Goal: Complete application form

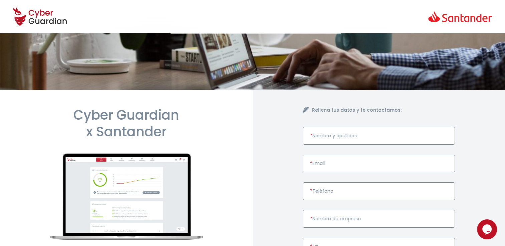
drag, startPoint x: 361, startPoint y: 138, endPoint x: 362, endPoint y: 142, distance: 4.5
click at [361, 138] on input "* Nombre y apellidos" at bounding box center [379, 136] width 153 height 18
type input "a"
type input "[PERSON_NAME]"
click at [326, 168] on input "* Email" at bounding box center [379, 164] width 153 height 18
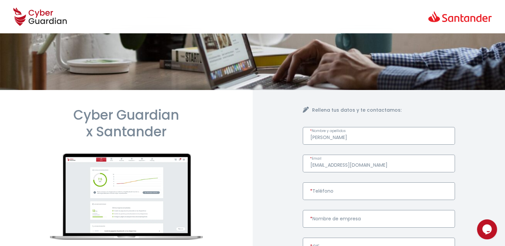
type input "[EMAIL_ADDRESS][DOMAIN_NAME]"
click at [335, 197] on input "* Teléfono" at bounding box center [379, 192] width 153 height 18
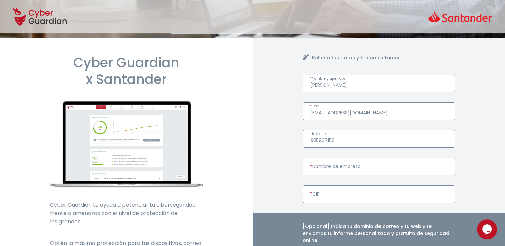
scroll to position [67, 0]
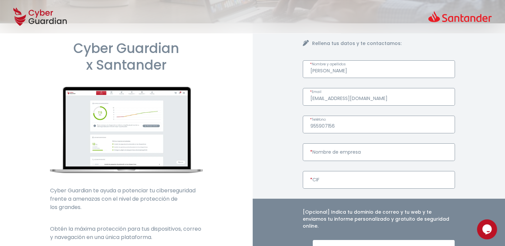
type input "955907156"
click at [338, 153] on input "* Nombre de empresa" at bounding box center [379, 153] width 153 height 18
type input "Interplaca SL"
click at [326, 180] on input "* CIF" at bounding box center [379, 180] width 153 height 18
type input "b"
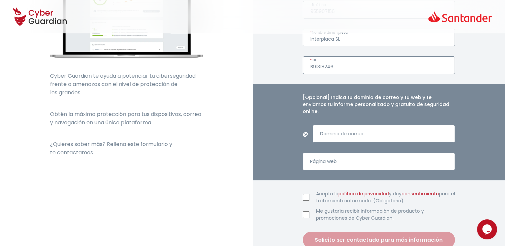
scroll to position [200, 0]
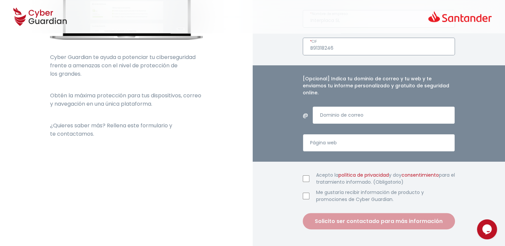
type input "B91318246"
click at [305, 176] on input "Acepto la política de privacidad y doy consentimiento para el tratamiento infor…" at bounding box center [306, 179] width 7 height 7
checkbox input "true"
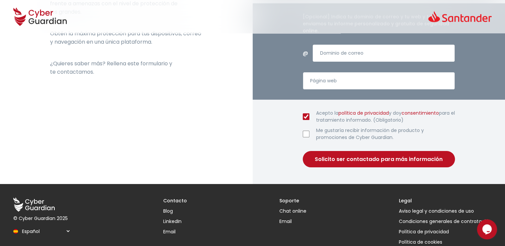
scroll to position [267, 0]
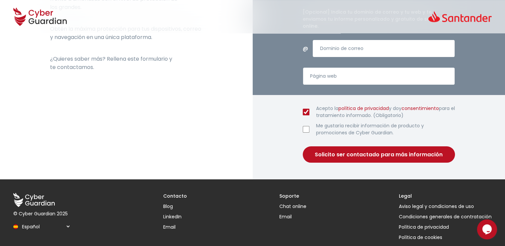
click at [361, 149] on button "Solicito ser contactado para más información" at bounding box center [379, 155] width 153 height 16
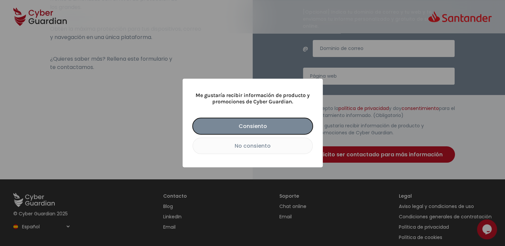
click at [252, 149] on button "No consiento" at bounding box center [253, 146] width 120 height 16
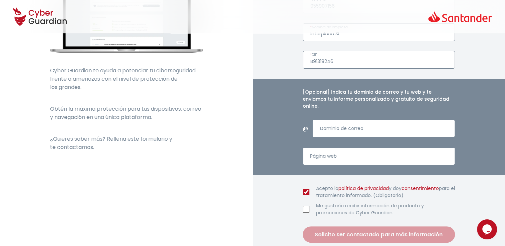
scroll to position [134, 0]
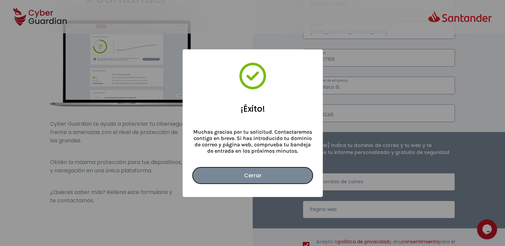
click at [250, 176] on button "Cerrar" at bounding box center [253, 176] width 120 height 16
